Goal: Task Accomplishment & Management: Manage account settings

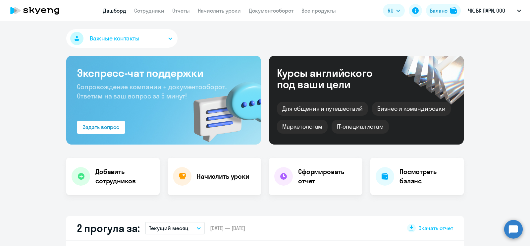
scroll to position [82, 0]
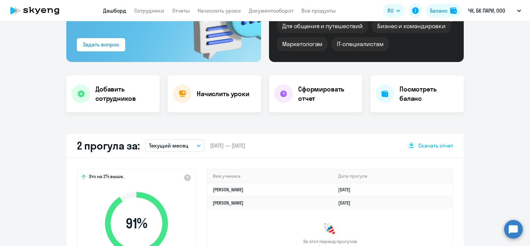
select select "30"
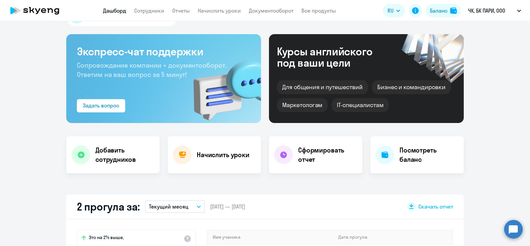
scroll to position [0, 0]
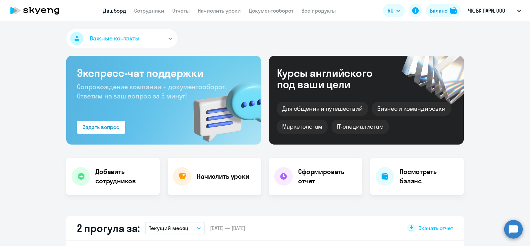
click at [456, 34] on div "Важные контакты" at bounding box center [264, 39] width 397 height 21
click at [161, 3] on app-header "Дашборд Сотрудники Отчеты Начислить уроки Документооборот Все продукты Дашборд …" at bounding box center [265, 10] width 530 height 21
click at [147, 14] on link "Сотрудники" at bounding box center [149, 10] width 30 height 7
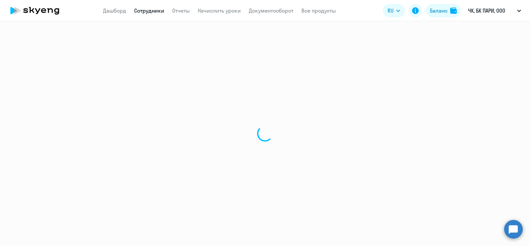
select select "30"
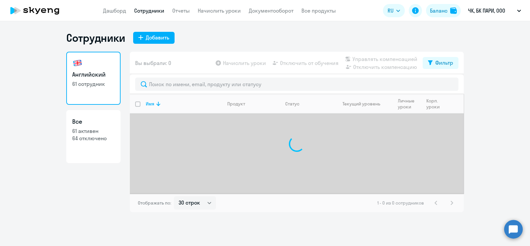
click at [44, 75] on ng-component "Сотрудники Добавить Английский 61 сотрудник Все 61 активен 64 отключено Вы выбр…" at bounding box center [265, 121] width 530 height 181
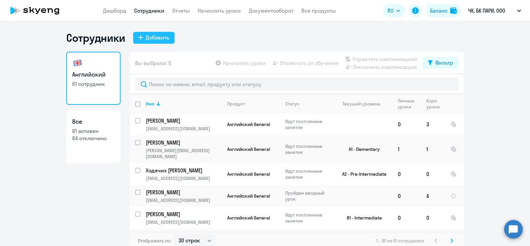
click at [154, 35] on div "Добавить" at bounding box center [158, 37] width 24 height 8
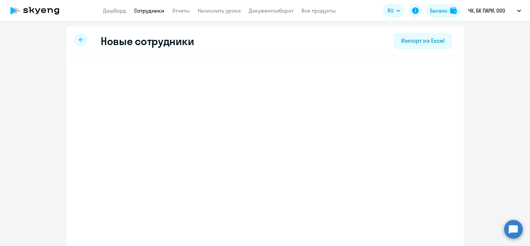
select select "english_adult_not_native_speaker"
select select "3"
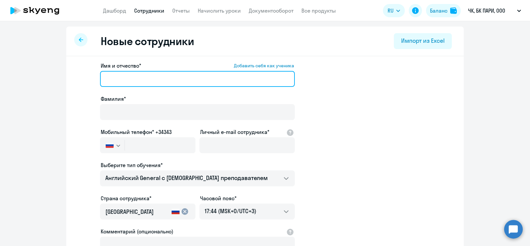
click at [141, 73] on input "Имя и отчество* Добавить себя как ученика" at bounding box center [197, 79] width 195 height 16
paste input "[PERSON_NAME]"
click at [127, 77] on input "[PERSON_NAME]" at bounding box center [197, 79] width 195 height 16
drag, startPoint x: 131, startPoint y: 79, endPoint x: 80, endPoint y: 79, distance: 50.3
click at [80, 79] on app-new-student-form "Имя и отчество* Добавить себя как ученика [PERSON_NAME]* Мобильный телефон* +34…" at bounding box center [265, 180] width 376 height 236
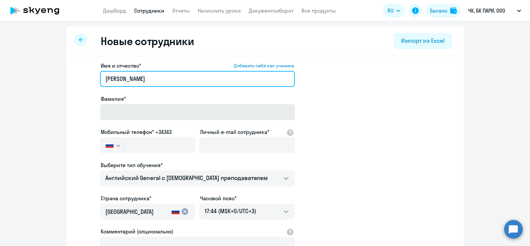
type input "[PERSON_NAME]"
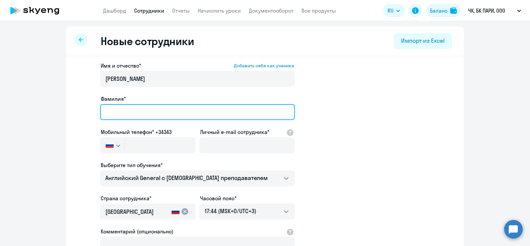
click at [121, 111] on input "Фамилия*" at bounding box center [197, 112] width 195 height 16
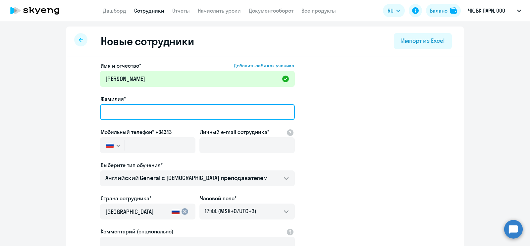
paste input "[PERSON_NAME]"
type input "[PERSON_NAME]"
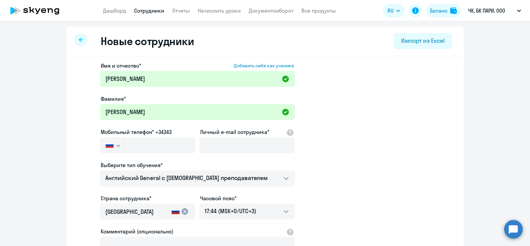
click at [63, 110] on ng-component "Новые сотрудники Импорт из Excel Имя и отчество* Добавить себя как ученика [PER…" at bounding box center [265, 186] width 530 height 321
click at [145, 148] on input "text" at bounding box center [160, 145] width 71 height 16
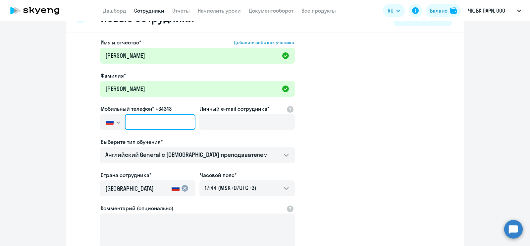
scroll to position [41, 0]
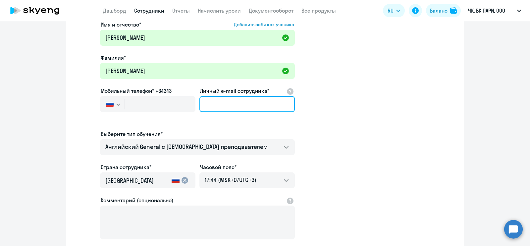
click at [262, 104] on input "Личный e-mail сотрудника*" at bounding box center [246, 104] width 95 height 16
click at [258, 105] on input "Личный e-mail сотрудника*" at bounding box center [246, 104] width 95 height 16
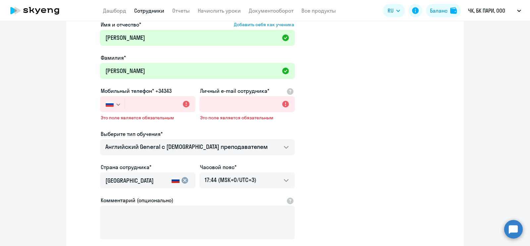
drag, startPoint x: 38, startPoint y: 121, endPoint x: 61, endPoint y: 128, distance: 24.0
click at [38, 121] on ng-component "Новые сотрудники Импорт из Excel Имя и отчество* Добавить себя как ученика [PER…" at bounding box center [265, 150] width 530 height 331
click at [145, 101] on input "text" at bounding box center [160, 104] width 71 height 16
paste input "[PHONE_NUMBER]"
type input "[PHONE_NUMBER]"
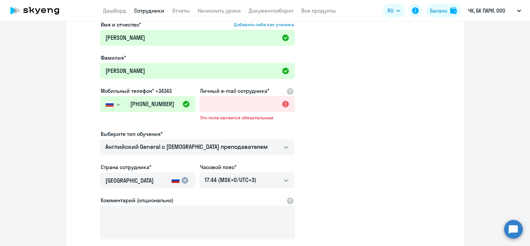
click at [33, 120] on ng-component "Новые сотрудники Импорт из Excel Имя и отчество* Добавить себя как ученика [PER…" at bounding box center [265, 150] width 530 height 331
click at [228, 98] on input "Личный e-mail сотрудника*" at bounding box center [246, 104] width 95 height 16
paste input "[EMAIL_ADDRESS][DOMAIN_NAME]"
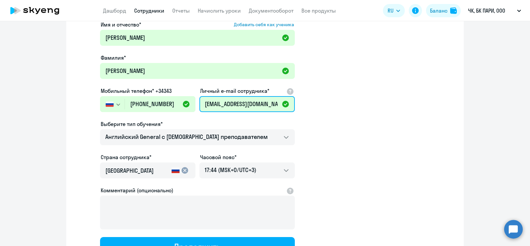
type input "[EMAIL_ADDRESS][DOMAIN_NAME]"
click at [361, 141] on app-new-student-form "Имя и отчество* Добавить себя как ученика [PERSON_NAME]* [PERSON_NAME] телефон*…" at bounding box center [265, 139] width 376 height 236
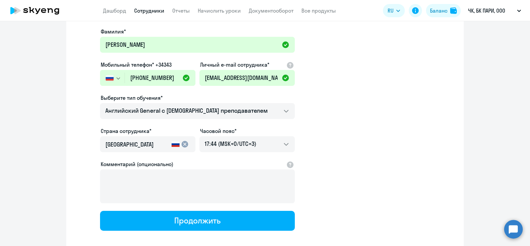
scroll to position [101, 0]
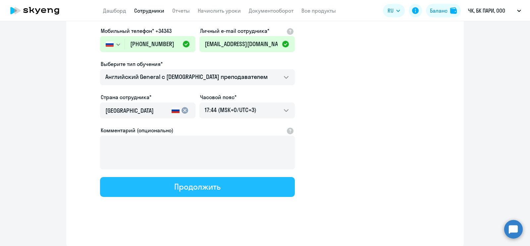
click at [188, 182] on div "Продолжить" at bounding box center [197, 186] width 46 height 11
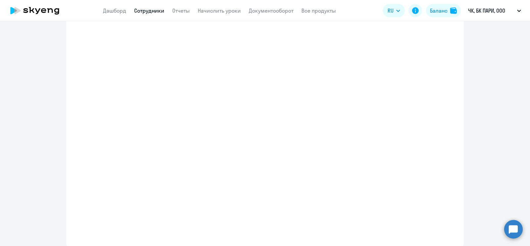
select select "english_adult_not_native_speaker"
select select "3"
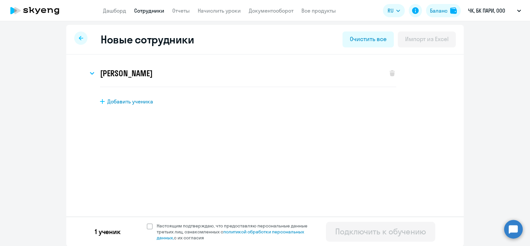
scroll to position [2, 0]
click at [157, 229] on span "Настоящим подтверждаю, что предоставляю персональные данные третьих лиц, ознако…" at bounding box center [236, 231] width 159 height 18
click at [147, 222] on input "Настоящим подтверждаю, что предоставляю персональные данные третьих лиц, ознако…" at bounding box center [146, 222] width 0 height 0
checkbox input "true"
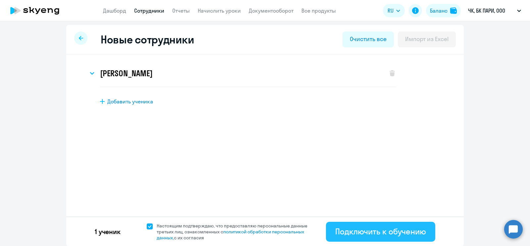
click at [389, 230] on div "Подключить к обучению" at bounding box center [380, 231] width 91 height 11
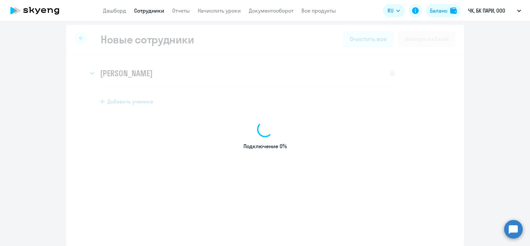
select select "english_adult_not_native_speaker"
select select "3"
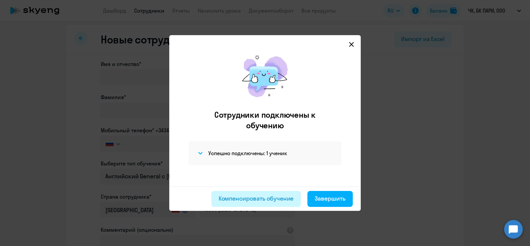
click at [271, 196] on div "Компенсировать обучение" at bounding box center [255, 198] width 75 height 9
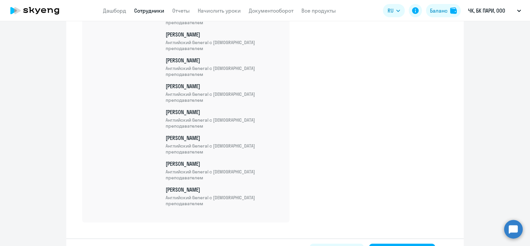
scroll to position [1634, 0]
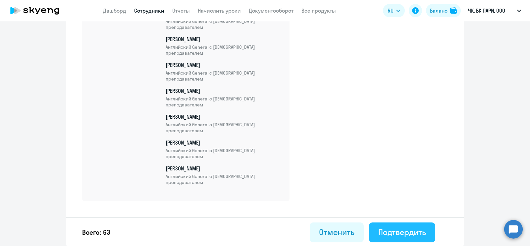
click at [404, 231] on div "Подтвердить" at bounding box center [402, 231] width 48 height 11
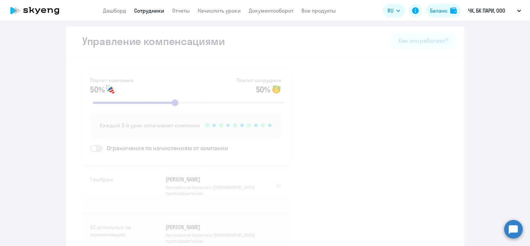
select select "30"
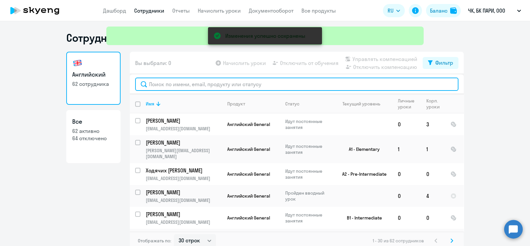
click at [248, 85] on input "text" at bounding box center [296, 83] width 323 height 13
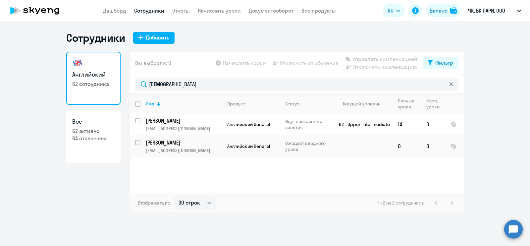
click at [94, 205] on div "Английский 62 сотрудника Все 62 активно 64 отключено" at bounding box center [93, 132] width 54 height 160
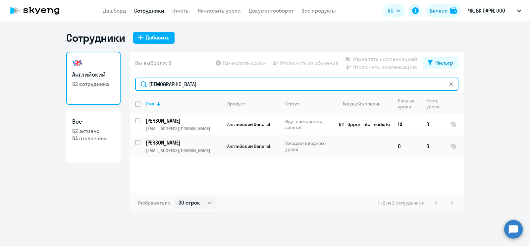
click at [180, 85] on input "[DEMOGRAPHIC_DATA]" at bounding box center [296, 83] width 323 height 13
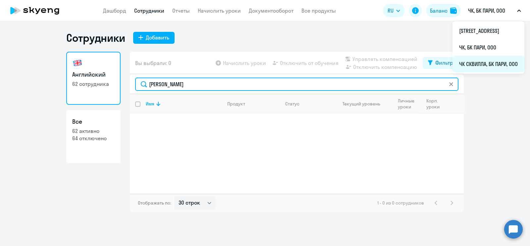
type input "[PERSON_NAME]"
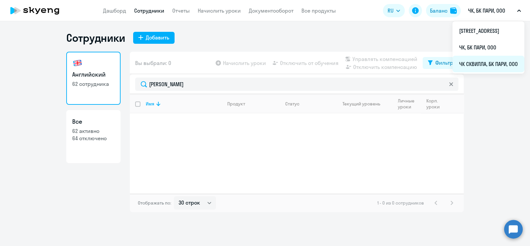
click at [452, 67] on li "ЧК СКВИЛЛА, БК ПАРИ, ООО" at bounding box center [488, 64] width 72 height 17
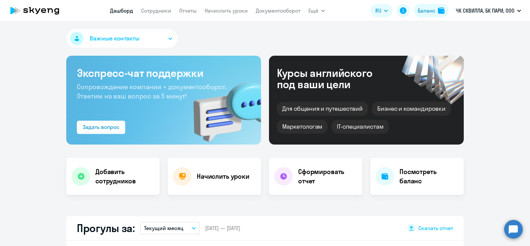
click at [156, 14] on link "Сотрудники" at bounding box center [156, 10] width 30 height 7
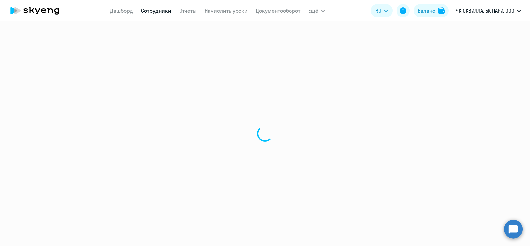
select select "30"
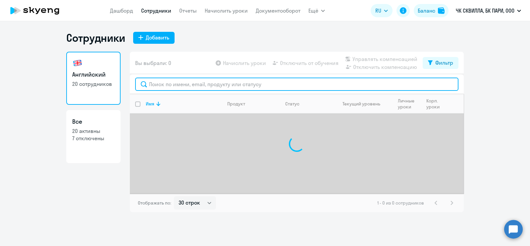
click at [186, 82] on input "text" at bounding box center [296, 83] width 323 height 13
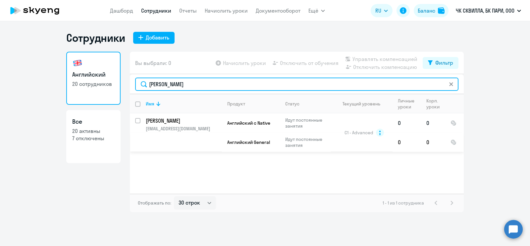
type input "[PERSON_NAME]"
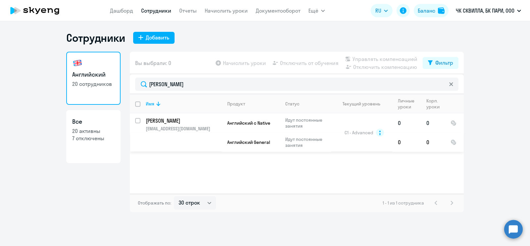
click at [137, 121] on input "select row 3117535" at bounding box center [141, 124] width 13 height 13
checkbox input "true"
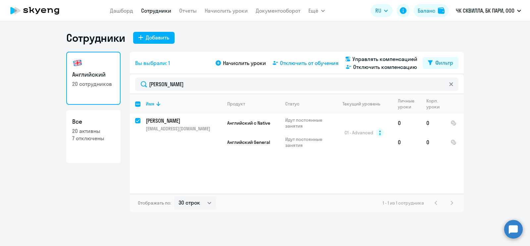
click at [309, 64] on span "Отключить от обучения" at bounding box center [309, 63] width 59 height 8
select select "all"
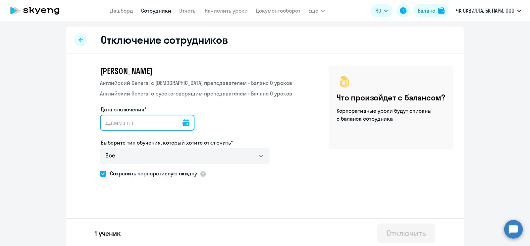
click at [132, 121] on input "Дата отключения*" at bounding box center [147, 123] width 94 height 16
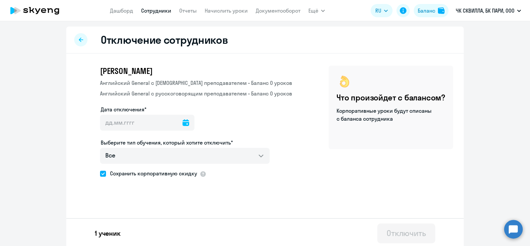
click at [182, 122] on icon at bounding box center [185, 122] width 7 height 7
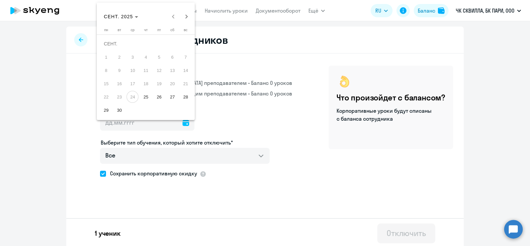
click at [155, 97] on span "26" at bounding box center [159, 97] width 12 height 12
type input "[DATE]"
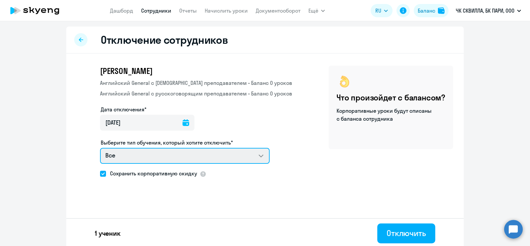
click at [163, 156] on select "Все Английский General с [DEMOGRAPHIC_DATA] преподавателем Английский General с…" at bounding box center [184, 156] width 169 height 16
click at [100, 148] on select "Все Английский General с [DEMOGRAPHIC_DATA] преподавателем Английский General с…" at bounding box center [184, 156] width 169 height 16
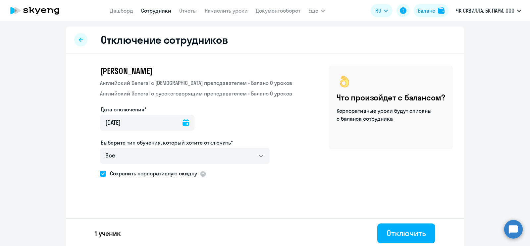
drag, startPoint x: 348, startPoint y: 137, endPoint x: 328, endPoint y: 144, distance: 21.3
click at [348, 137] on div "Что произойдет с балансом? Корпоративные уроки будут списаны с баланса сотрудни…" at bounding box center [390, 107] width 124 height 83
click at [419, 230] on div "Отключить" at bounding box center [405, 232] width 39 height 11
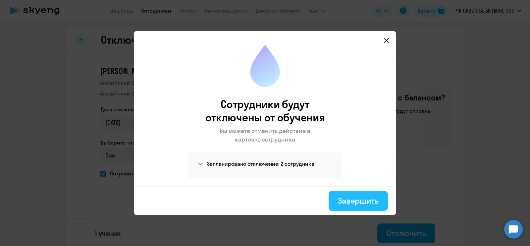
click at [353, 197] on div "Завершить" at bounding box center [358, 200] width 41 height 11
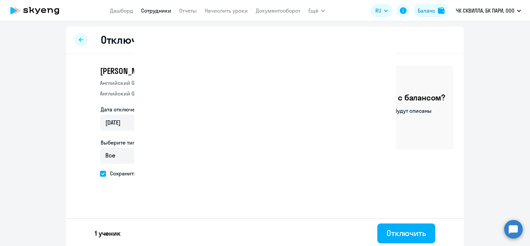
select select "30"
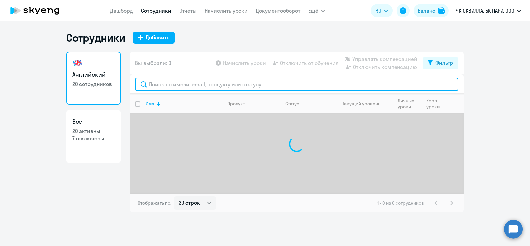
click at [231, 85] on input "text" at bounding box center [296, 83] width 323 height 13
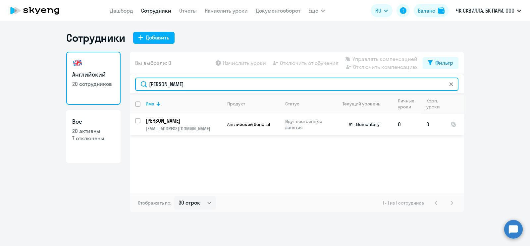
type input "[PERSON_NAME]"
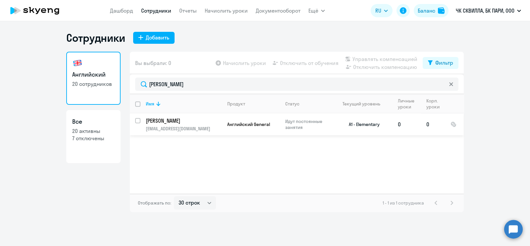
click at [138, 121] on input "select row 39198271" at bounding box center [141, 124] width 13 height 13
checkbox input "true"
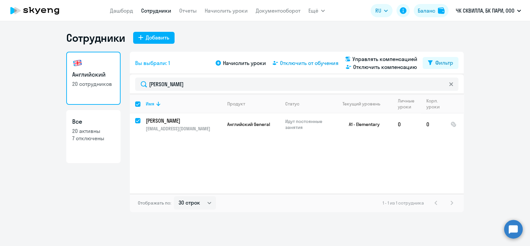
click at [298, 64] on span "Отключить от обучения" at bounding box center [309, 63] width 59 height 8
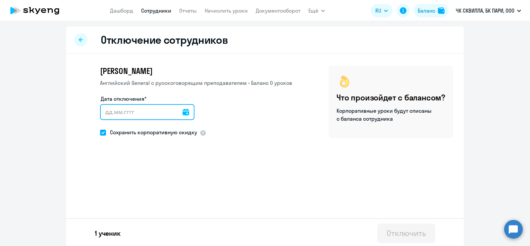
click at [182, 113] on input "Дата отключения*" at bounding box center [147, 112] width 94 height 16
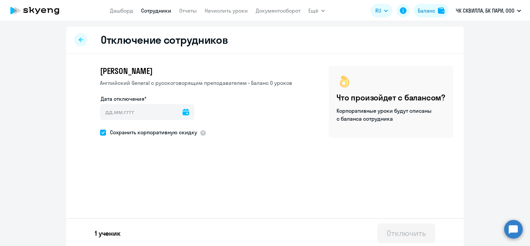
click at [182, 113] on icon at bounding box center [185, 112] width 7 height 7
click at [160, 213] on span "26" at bounding box center [159, 214] width 12 height 12
type input "[DATE]"
click at [407, 234] on div "Отключить" at bounding box center [405, 232] width 39 height 11
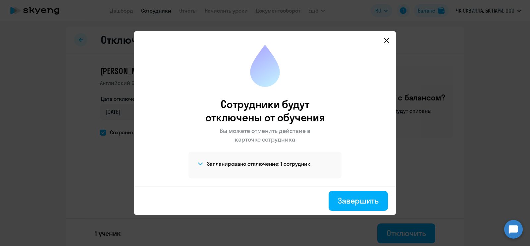
click at [348, 187] on div "Завершить" at bounding box center [265, 200] width 262 height 28
click at [349, 194] on button "Завершить" at bounding box center [357, 201] width 59 height 20
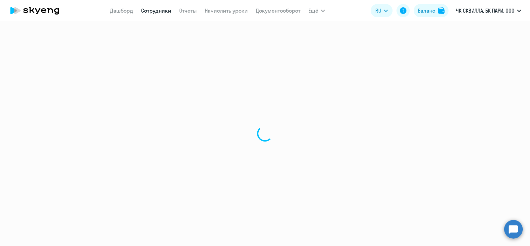
select select "30"
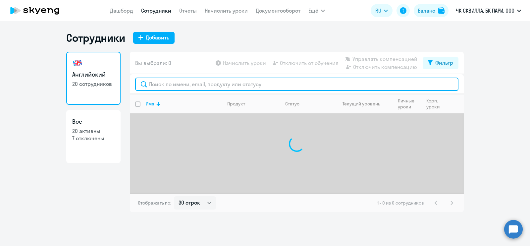
click at [204, 83] on input "text" at bounding box center [296, 83] width 323 height 13
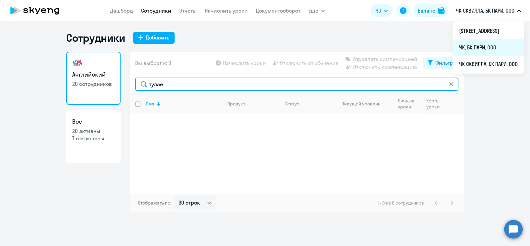
type input "тулае"
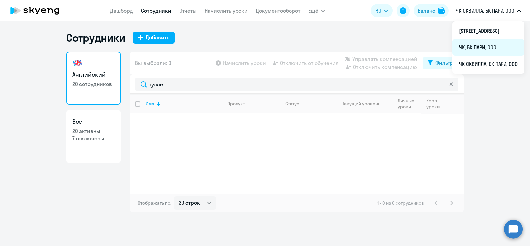
click at [452, 48] on li "ЧК, БК ПАРИ, ООО" at bounding box center [488, 47] width 72 height 17
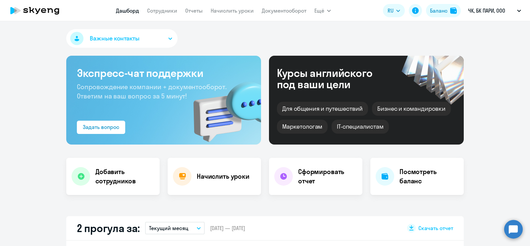
click at [161, 13] on link "Сотрудники" at bounding box center [162, 10] width 30 height 7
select select "30"
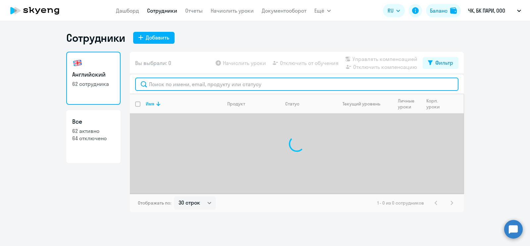
click at [173, 83] on input "text" at bounding box center [296, 83] width 323 height 13
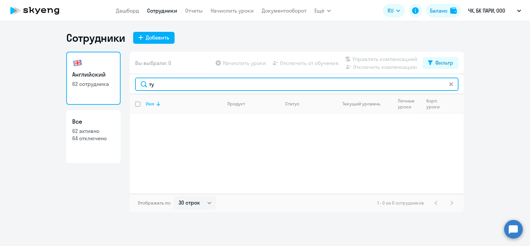
type input "т"
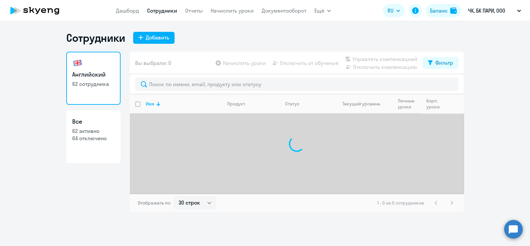
click at [109, 180] on div "Английский 62 сотрудника Все 62 активно 64 отключено" at bounding box center [93, 132] width 54 height 160
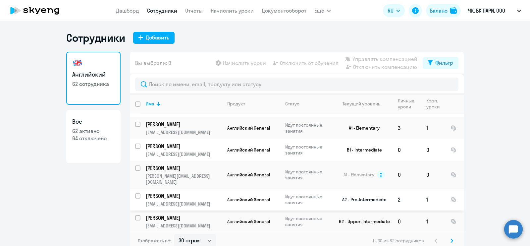
scroll to position [548, 0]
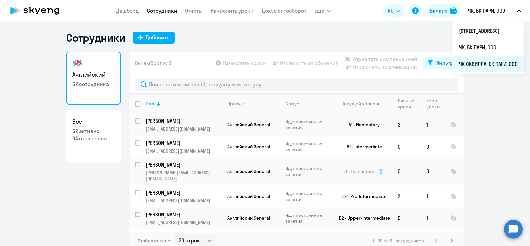
click at [452, 64] on li "ЧК СКВИЛЛА, БК ПАРИ, ООО" at bounding box center [488, 64] width 72 height 17
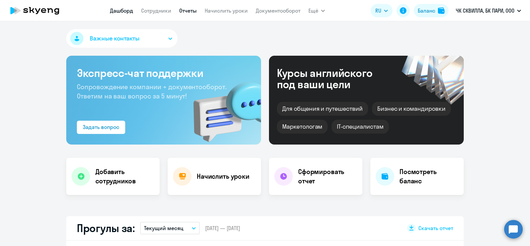
drag, startPoint x: 22, startPoint y: 131, endPoint x: 191, endPoint y: 13, distance: 206.7
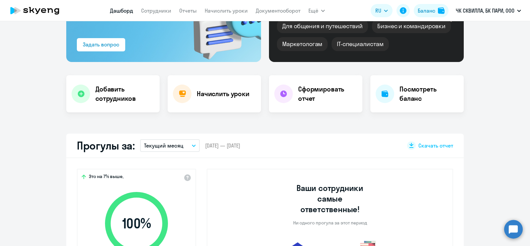
click at [150, 15] on nav "[PERSON_NAME] Отчеты Начислить уроки Документооборот" at bounding box center [205, 10] width 190 height 13
select select "30"
click at [161, 9] on link "Сотрудники" at bounding box center [156, 10] width 30 height 7
select select "30"
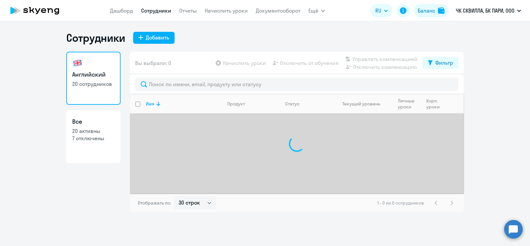
click at [29, 110] on ng-component "Сотрудники Добавить Английский 20 сотрудников Все 20 активны 7 отключены Вы выб…" at bounding box center [265, 121] width 530 height 181
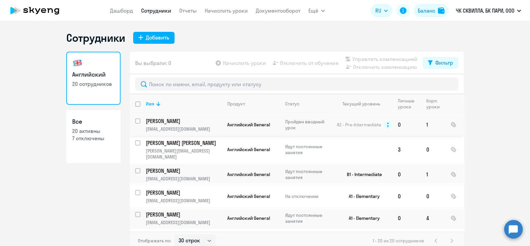
scroll to position [41, 0]
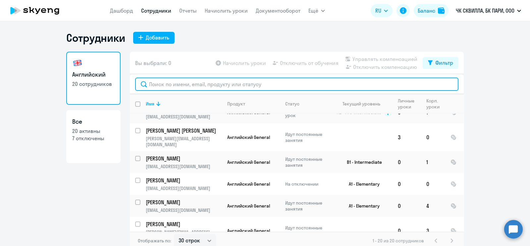
click at [209, 83] on input "text" at bounding box center [296, 83] width 323 height 13
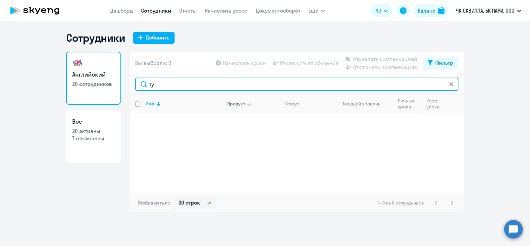
type input "т"
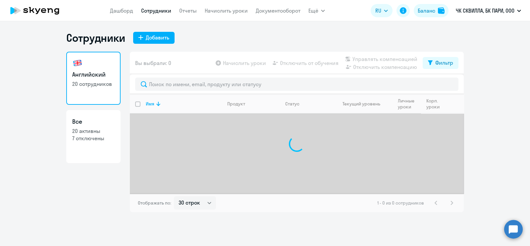
click at [490, 92] on ng-component "Сотрудники Добавить Английский 20 сотрудников Все 20 активны 7 отключены Вы выб…" at bounding box center [265, 121] width 530 height 181
